Goal: Navigation & Orientation: Find specific page/section

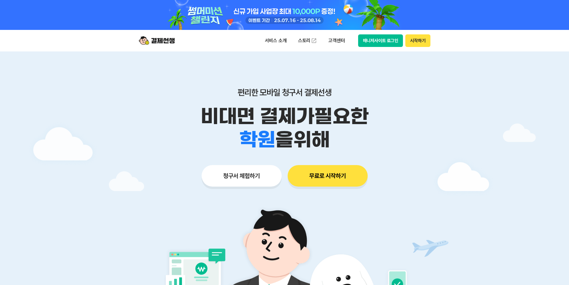
click at [394, 41] on button "매니저사이트 로그인" at bounding box center [380, 40] width 45 height 13
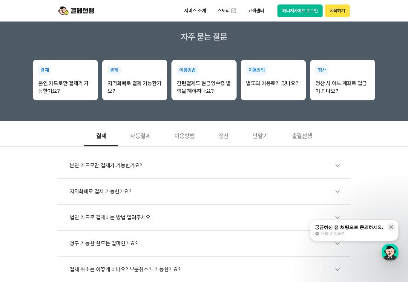
scroll to position [149, 0]
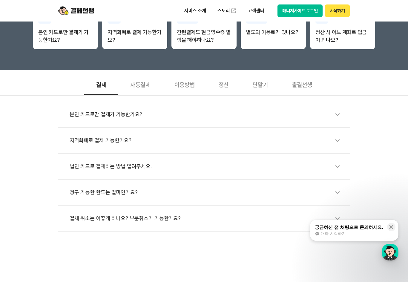
click at [195, 84] on div "이용방법" at bounding box center [184, 84] width 44 height 22
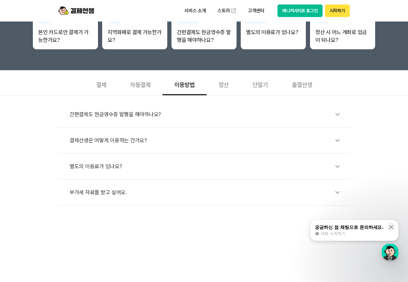
click at [233, 86] on div "정산" at bounding box center [224, 84] width 34 height 22
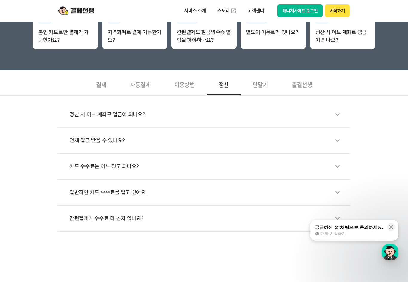
click at [256, 88] on div "단말기" at bounding box center [260, 84] width 39 height 22
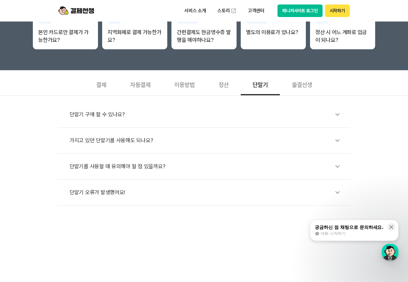
click at [288, 89] on div "출결선생" at bounding box center [302, 84] width 44 height 22
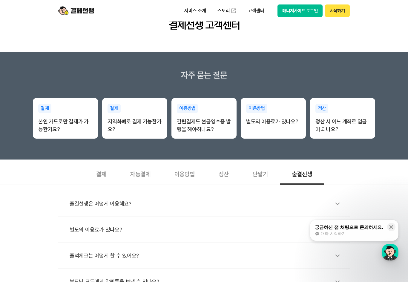
scroll to position [60, 0]
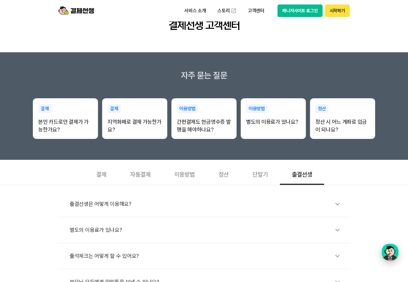
click at [387, 246] on div "button" at bounding box center [390, 252] width 17 height 17
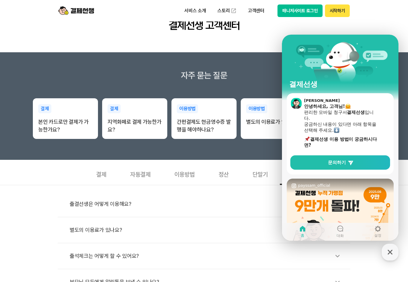
click at [297, 3] on div "서비스 소개 스토리 고객센터 매니저사이트 로그인 시작하기" at bounding box center [204, 10] width 306 height 21
click at [299, 9] on button "매니저사이트 로그인" at bounding box center [299, 10] width 45 height 13
